Goal: Task Accomplishment & Management: Manage account settings

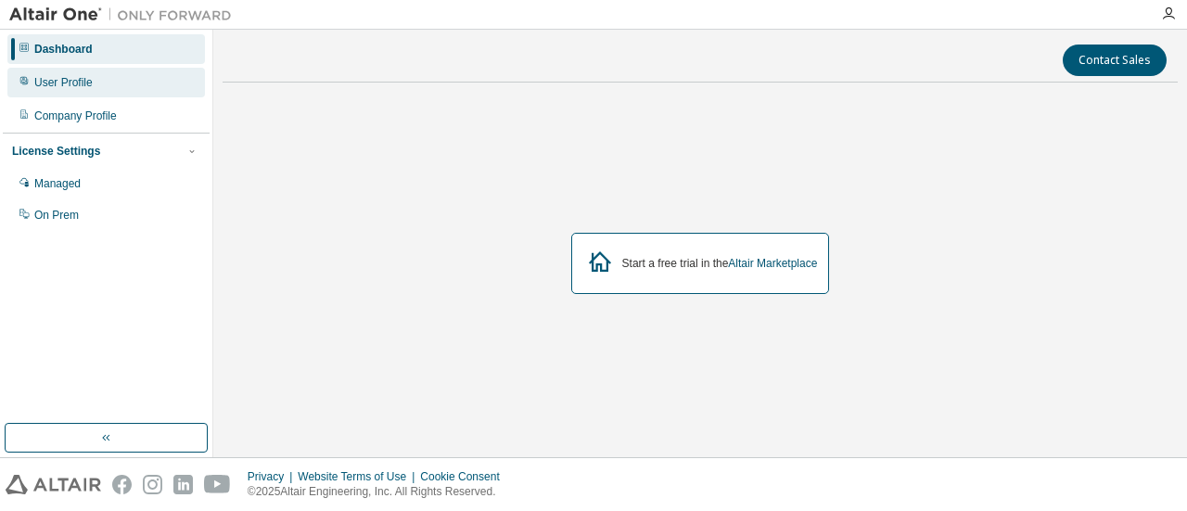
click at [119, 81] on div "User Profile" at bounding box center [106, 83] width 198 height 30
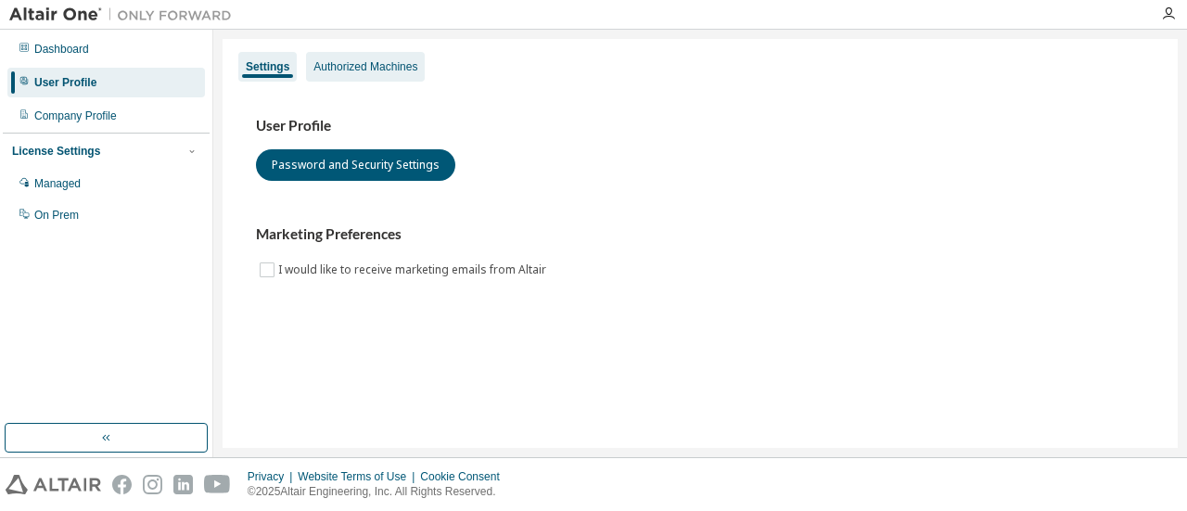
click at [377, 62] on div "Authorized Machines" at bounding box center [365, 66] width 104 height 15
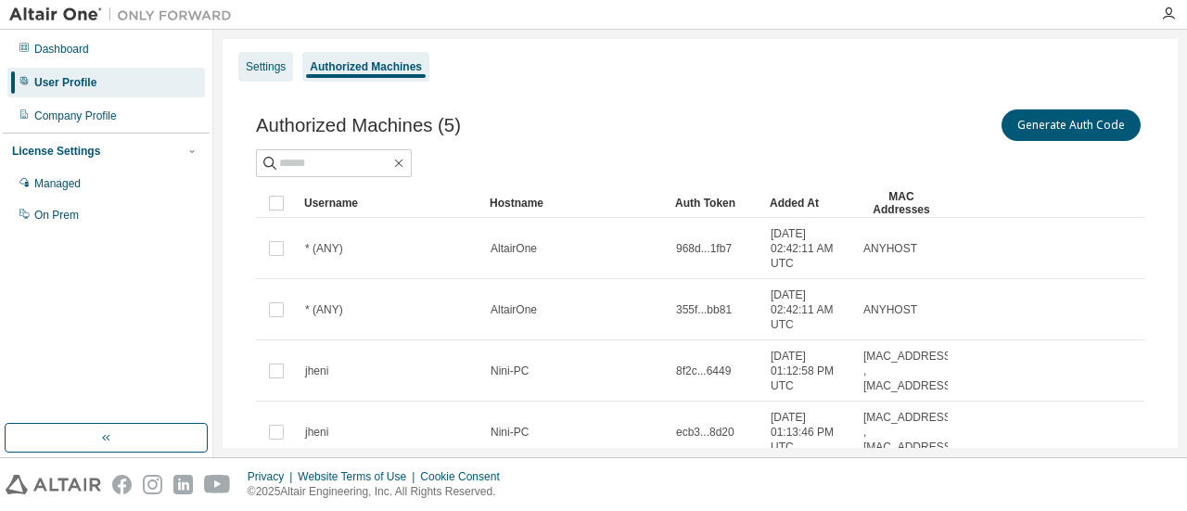
click at [267, 58] on div "Settings" at bounding box center [265, 67] width 55 height 30
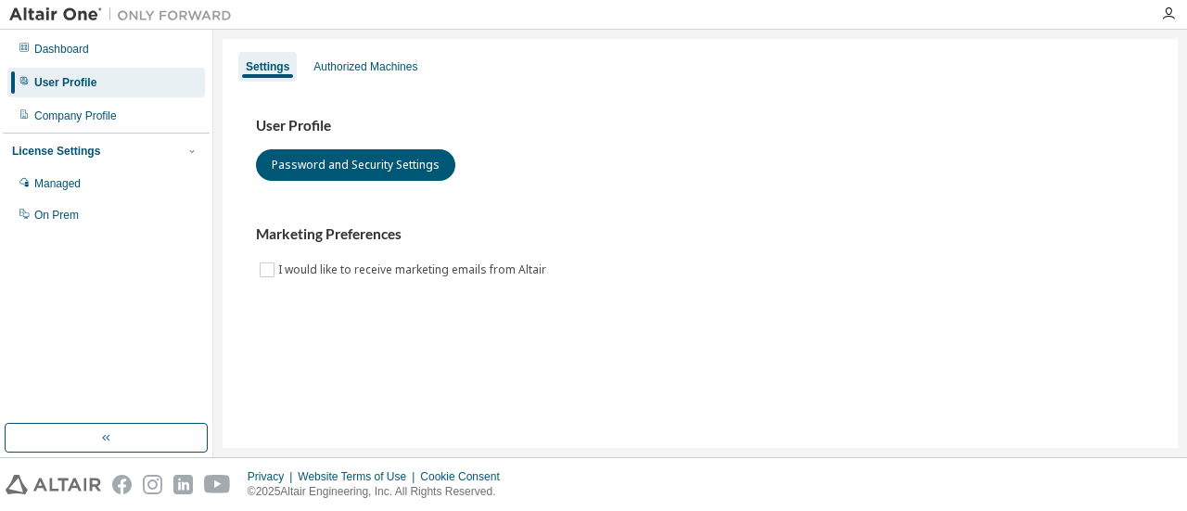
click at [1148, 10] on div at bounding box center [695, 14] width 909 height 29
click at [1170, 11] on icon "button" at bounding box center [1168, 13] width 15 height 15
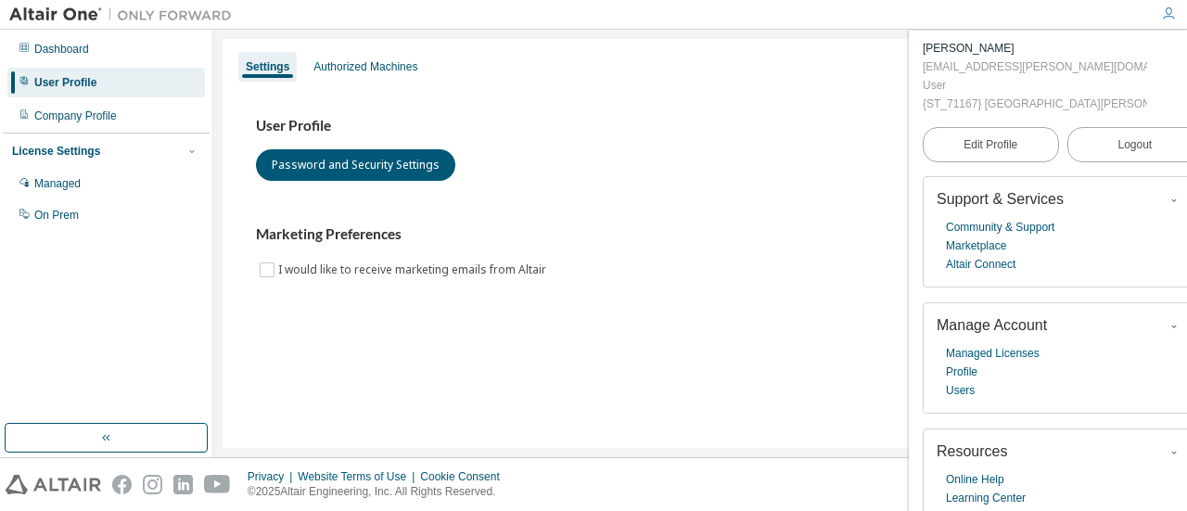
scroll to position [41, 0]
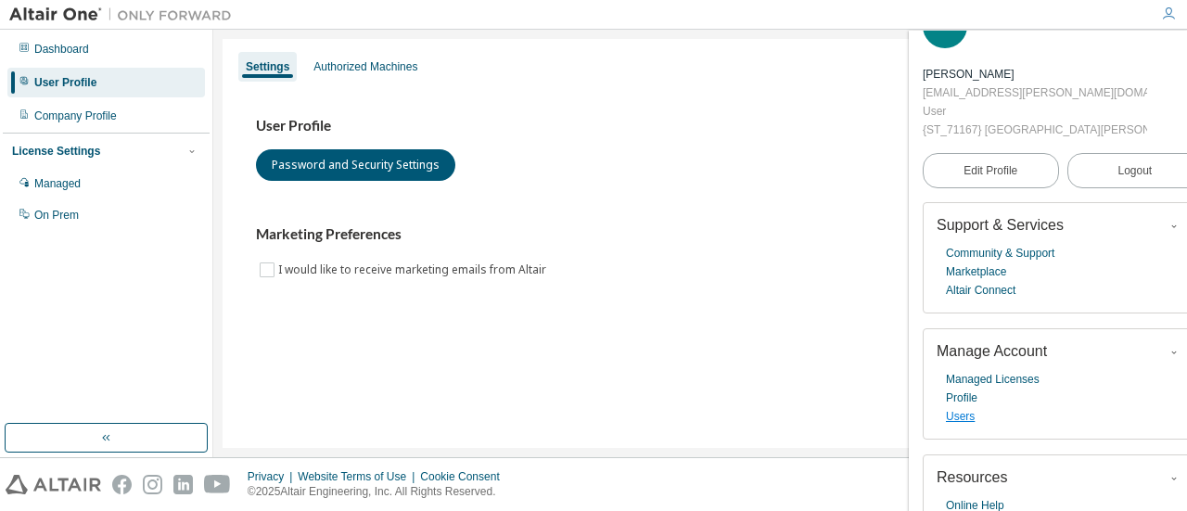
click at [960, 416] on link "Users" at bounding box center [960, 416] width 29 height 19
click at [952, 396] on link "Profile" at bounding box center [962, 398] width 32 height 19
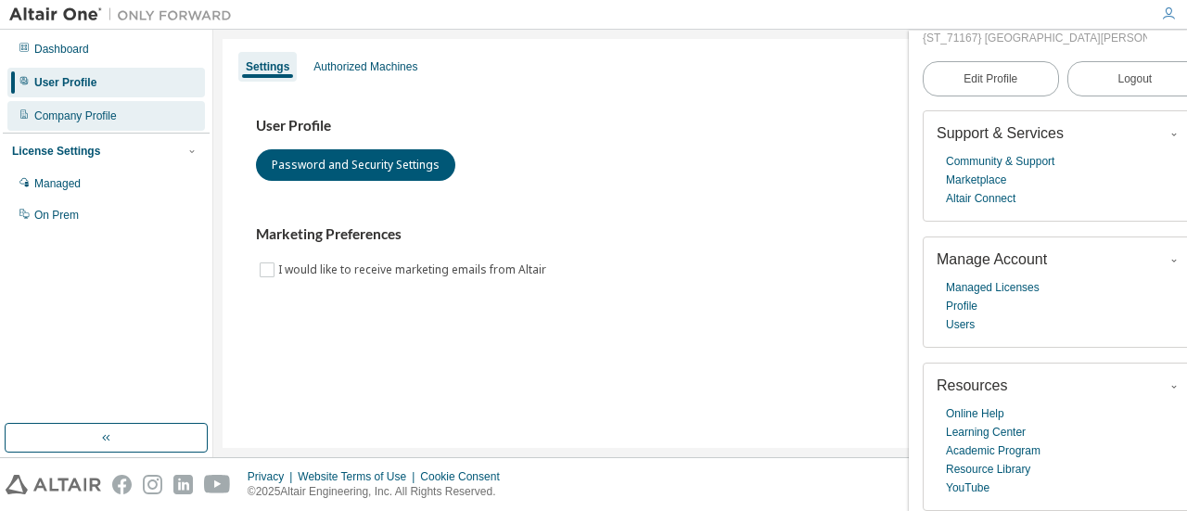
click at [38, 109] on div "Company Profile" at bounding box center [75, 116] width 83 height 15
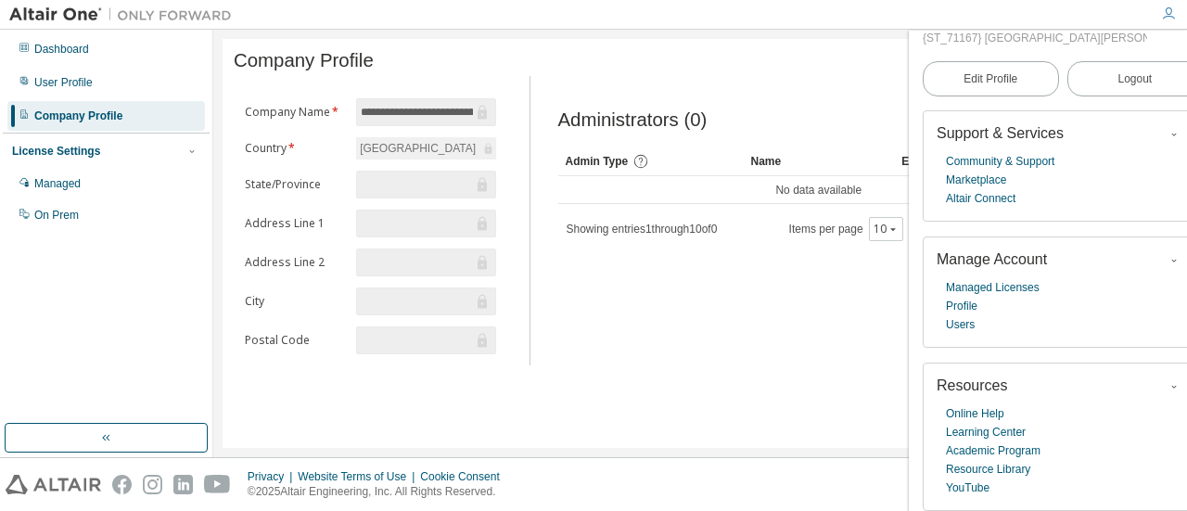
scroll to position [0, 24]
click at [812, 267] on div "Administrators (0) Clear Load Save Save As Field Operator Value Select filter S…" at bounding box center [849, 226] width 626 height 278
click at [109, 445] on icon "button" at bounding box center [106, 437] width 15 height 15
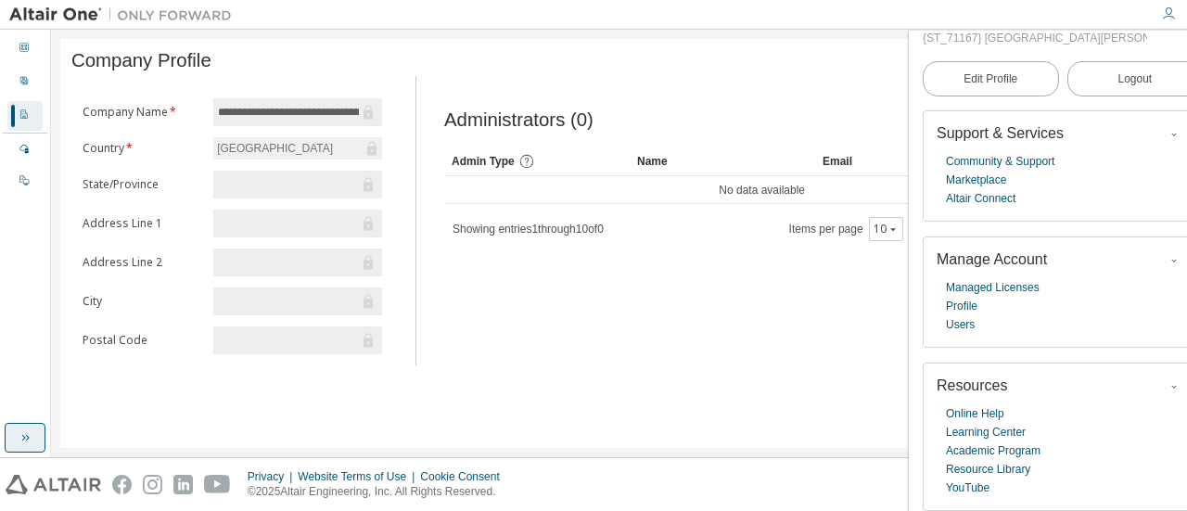
scroll to position [0, 0]
click at [995, 280] on link "Managed Licenses" at bounding box center [993, 287] width 94 height 19
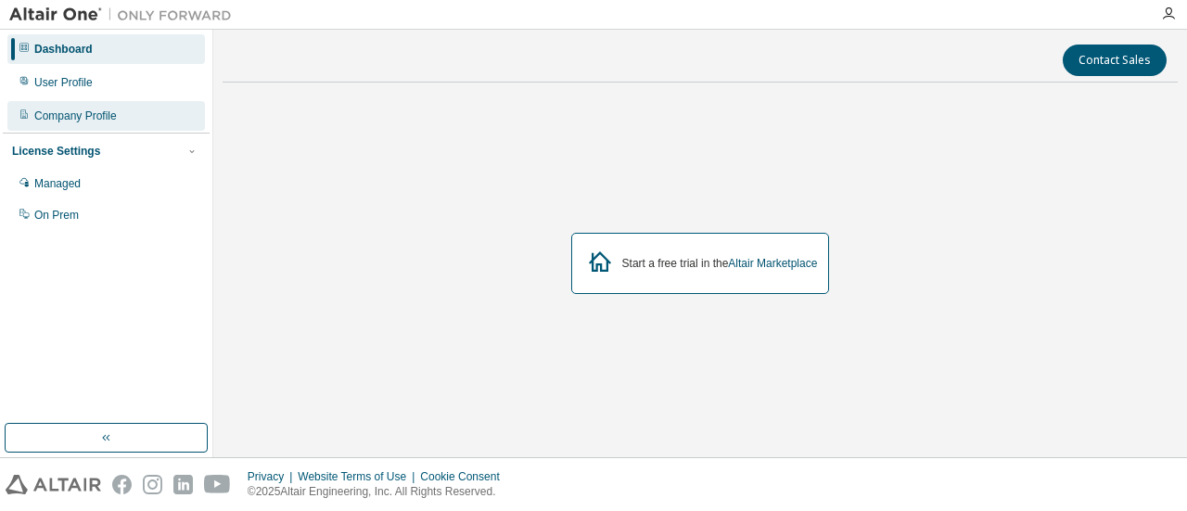
click at [104, 124] on div "Company Profile" at bounding box center [106, 116] width 198 height 30
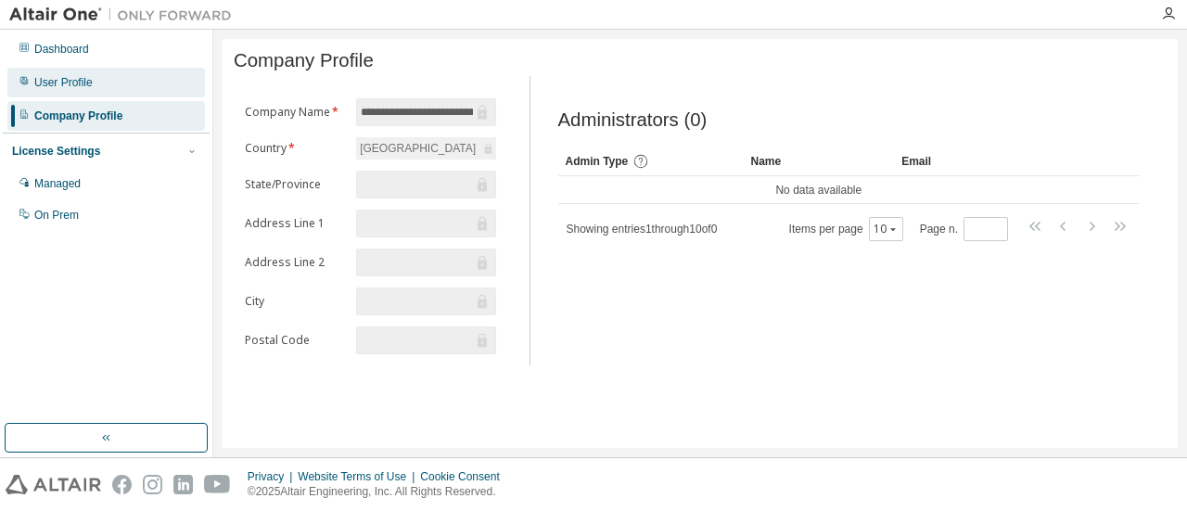
click at [59, 83] on div "User Profile" at bounding box center [63, 82] width 58 height 15
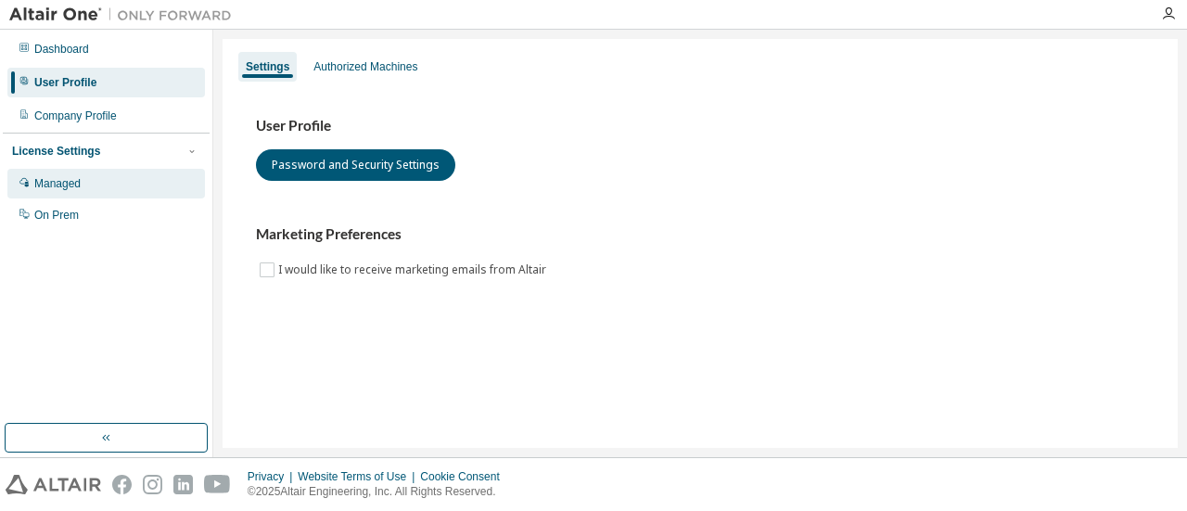
click at [89, 180] on div "Managed" at bounding box center [106, 184] width 198 height 30
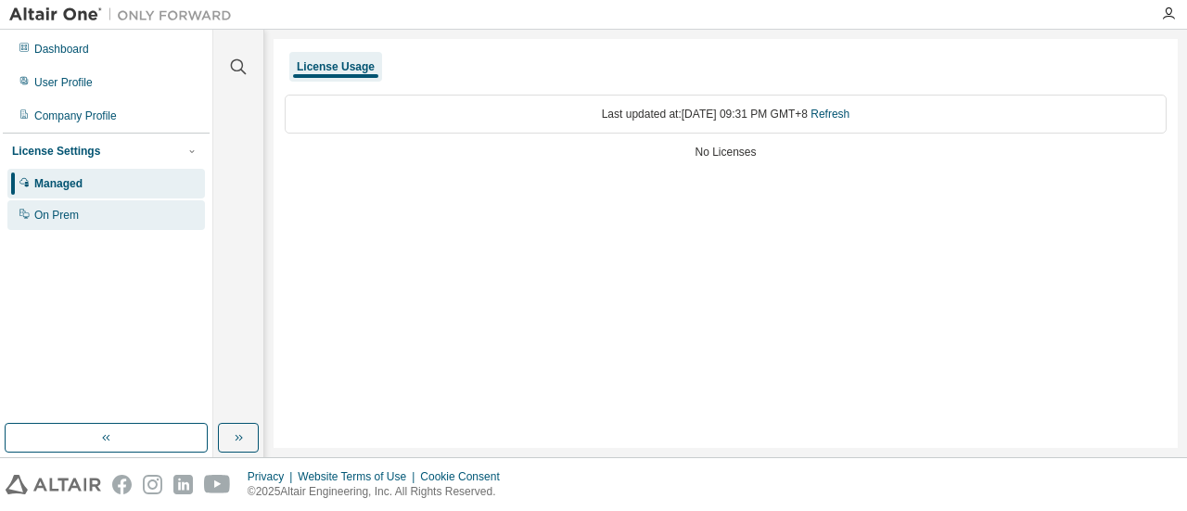
click at [87, 214] on div "On Prem" at bounding box center [106, 215] width 198 height 30
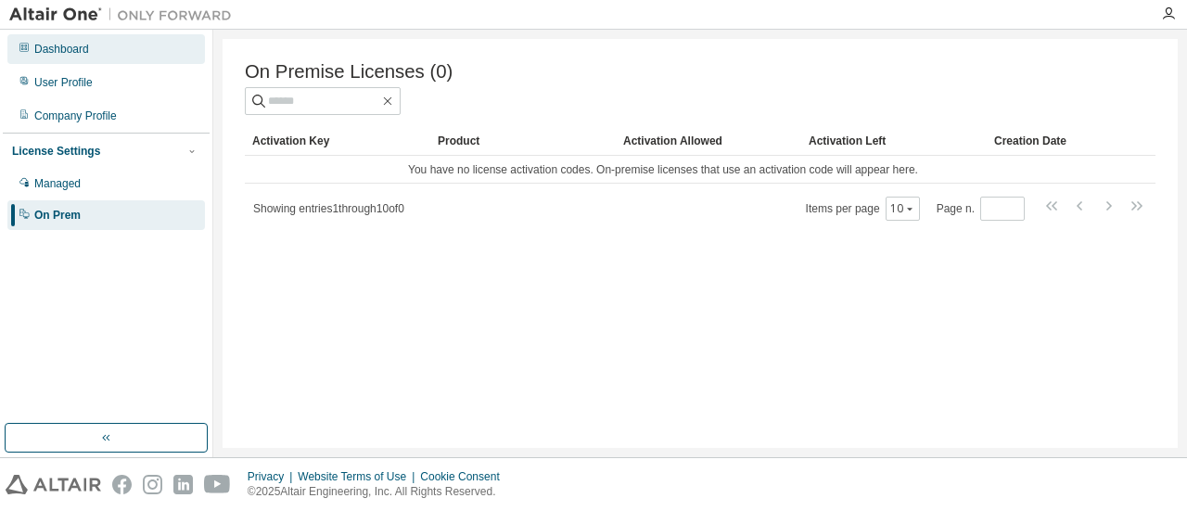
click at [69, 38] on div "Dashboard" at bounding box center [106, 49] width 198 height 30
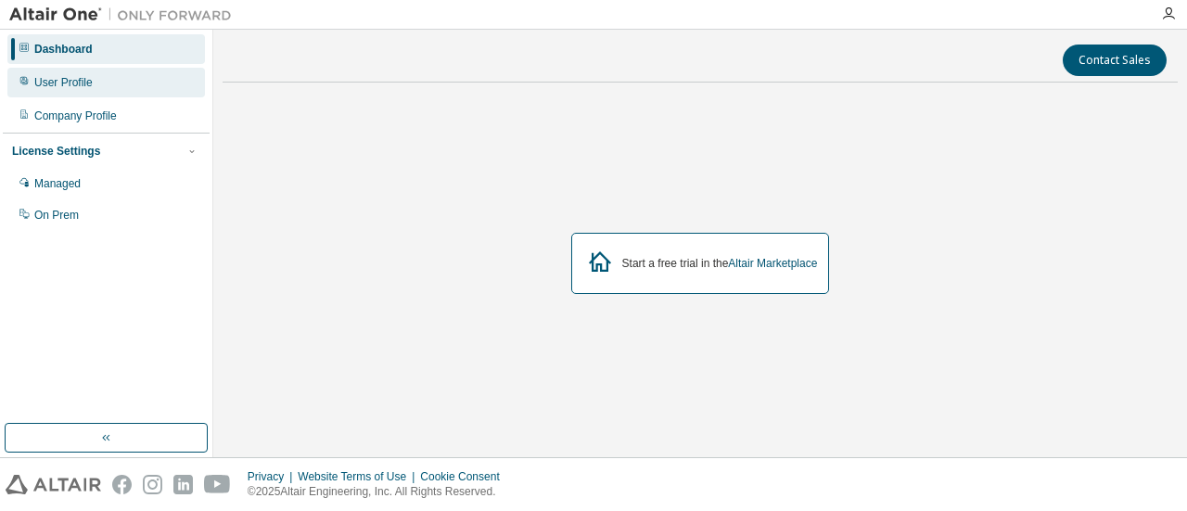
click at [99, 90] on div "User Profile" at bounding box center [106, 83] width 198 height 30
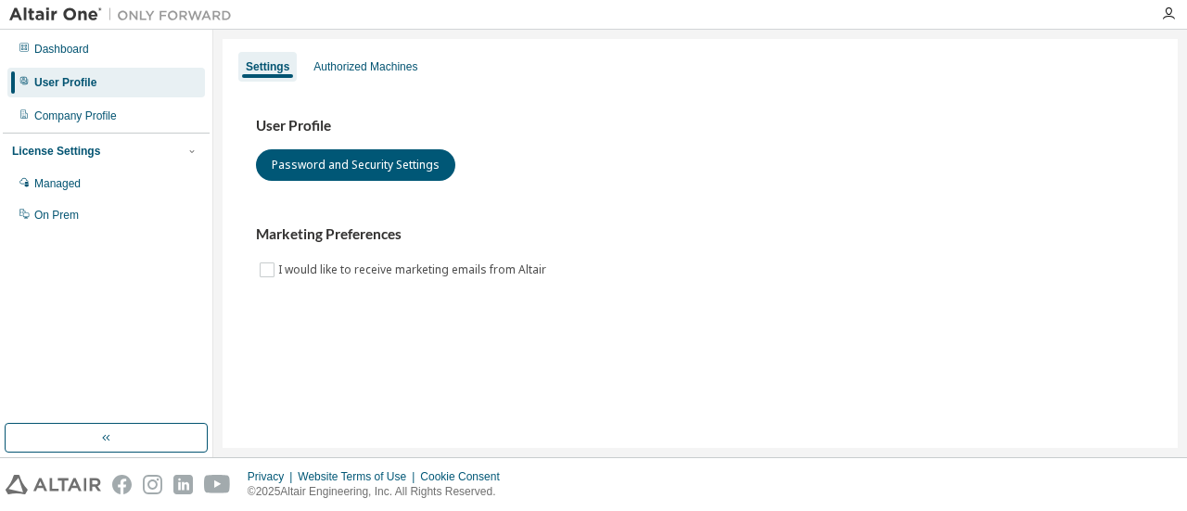
click at [358, 83] on div "User Profile Password and Security Settings Marketing Preferences I would like …" at bounding box center [700, 209] width 933 height 253
click at [353, 68] on div "Authorized Machines" at bounding box center [365, 66] width 104 height 15
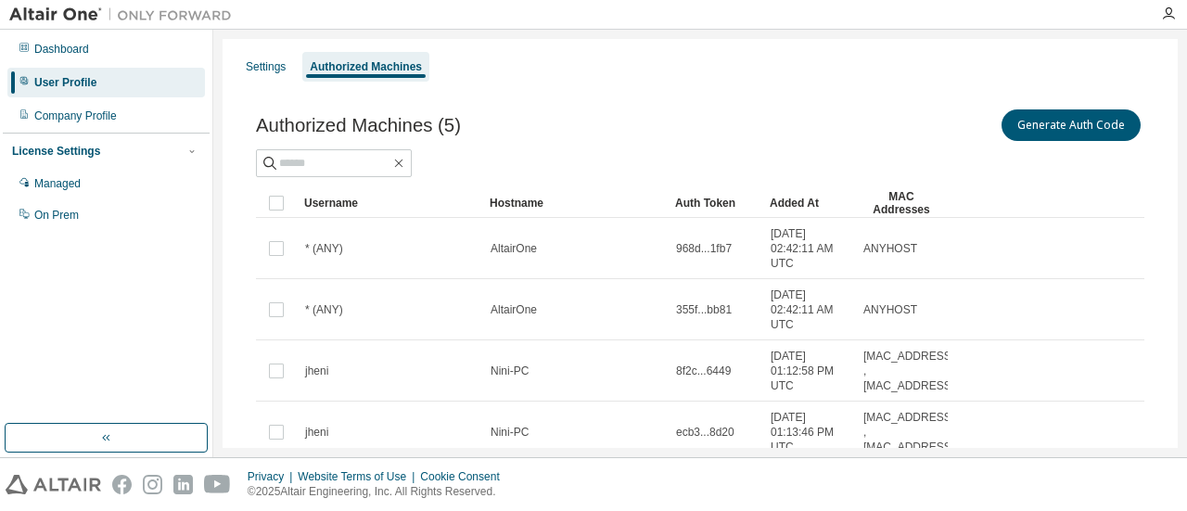
click at [236, 71] on div "Settings Authorized Machines" at bounding box center [700, 66] width 933 height 33
click at [250, 59] on div "Settings" at bounding box center [266, 66] width 40 height 15
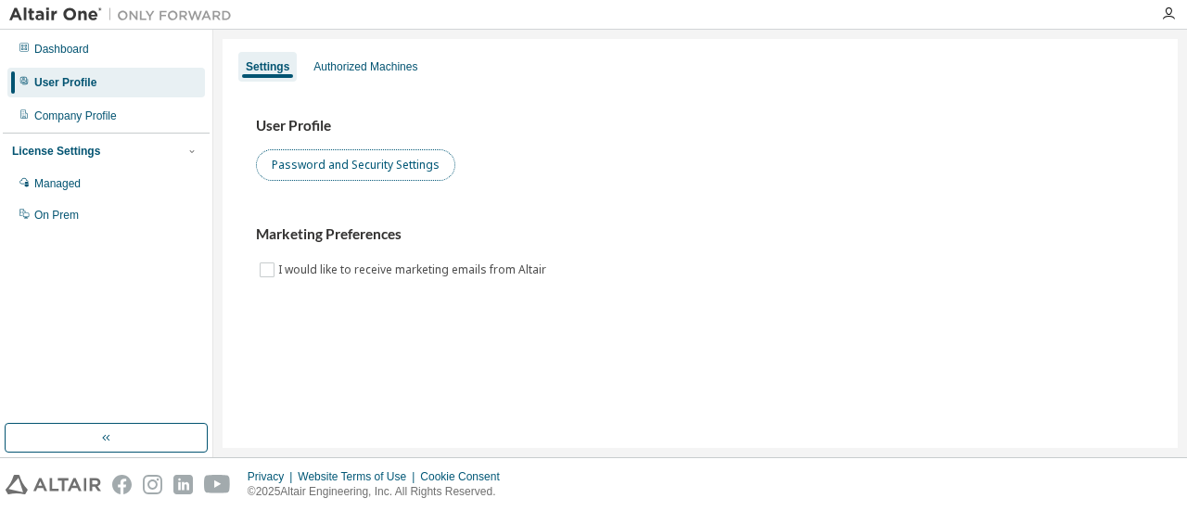
click at [412, 173] on button "Password and Security Settings" at bounding box center [355, 165] width 199 height 32
